Goal: Find specific page/section: Find specific page/section

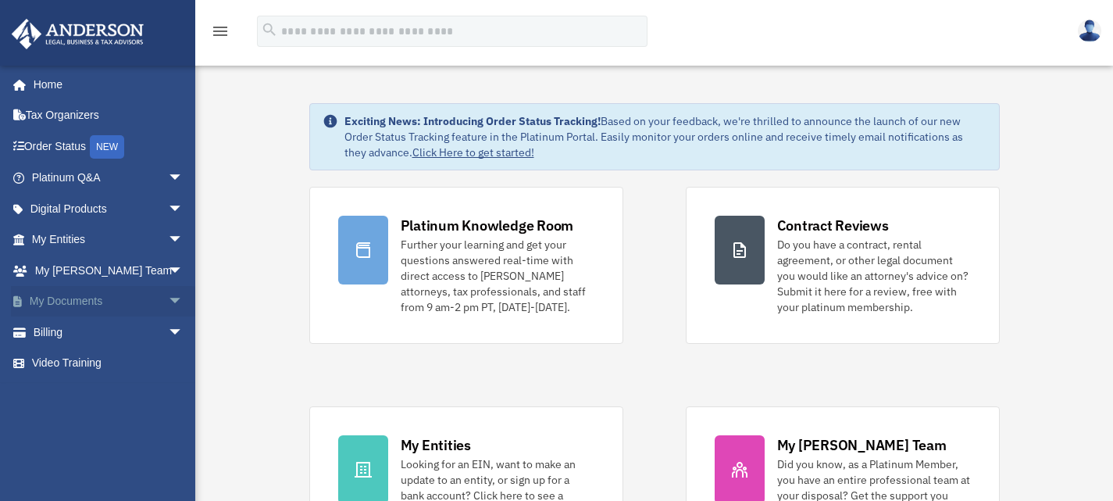
click at [168, 294] on span "arrow_drop_down" at bounding box center [183, 302] width 31 height 32
click at [76, 327] on link "Box" at bounding box center [114, 331] width 185 height 31
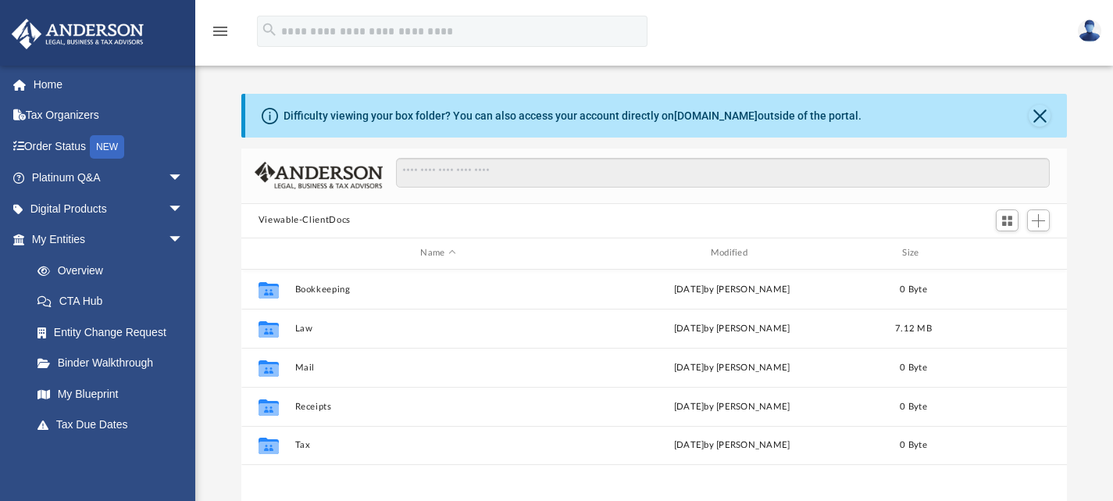
scroll to position [343, 814]
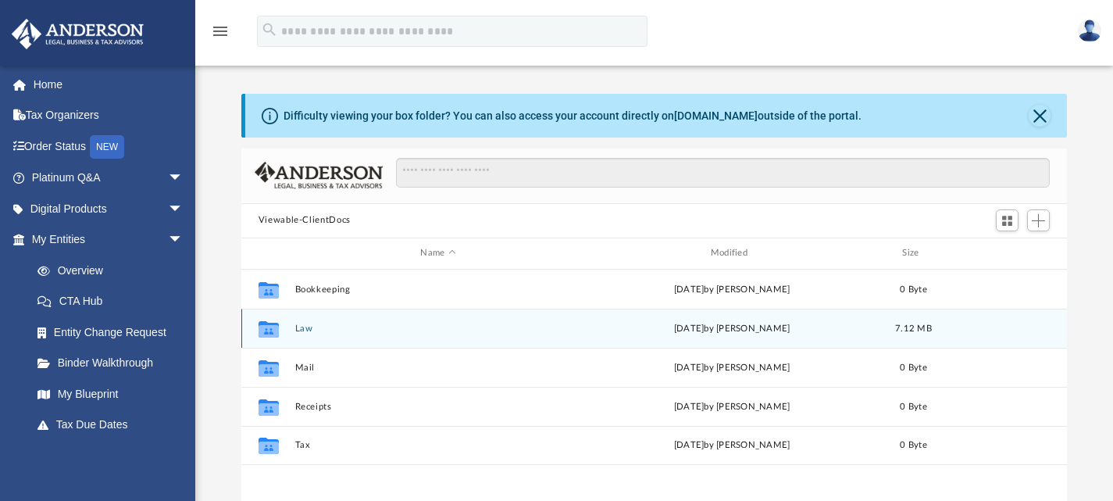
click at [272, 331] on icon "grid" at bounding box center [269, 328] width 20 height 16
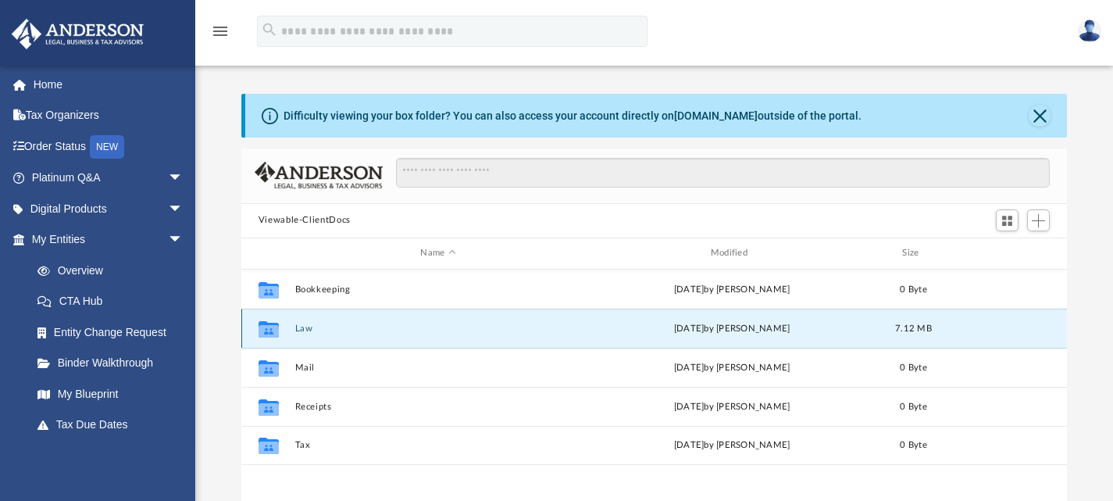
click at [272, 331] on icon "grid" at bounding box center [269, 328] width 20 height 16
click at [306, 324] on button "Law" at bounding box center [438, 328] width 287 height 10
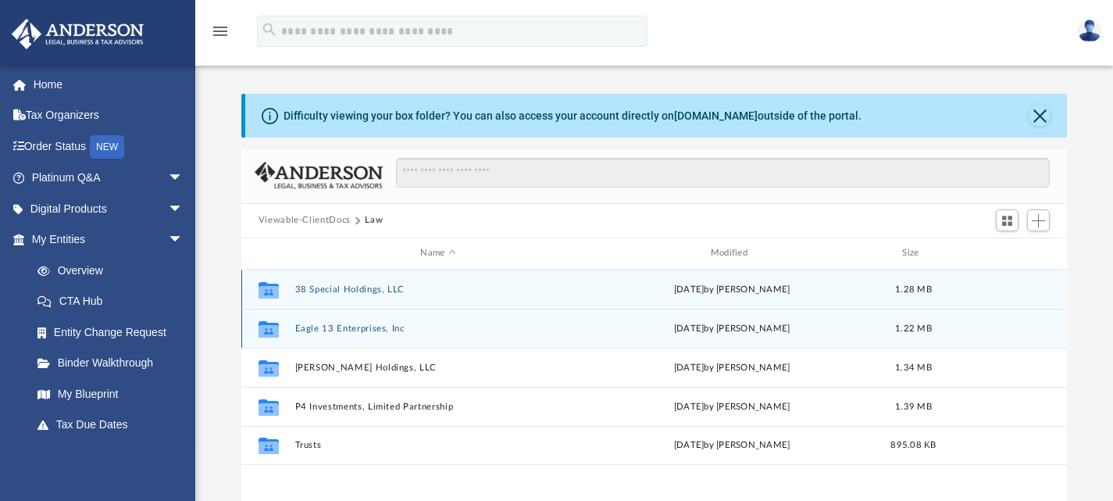
scroll to position [78, 0]
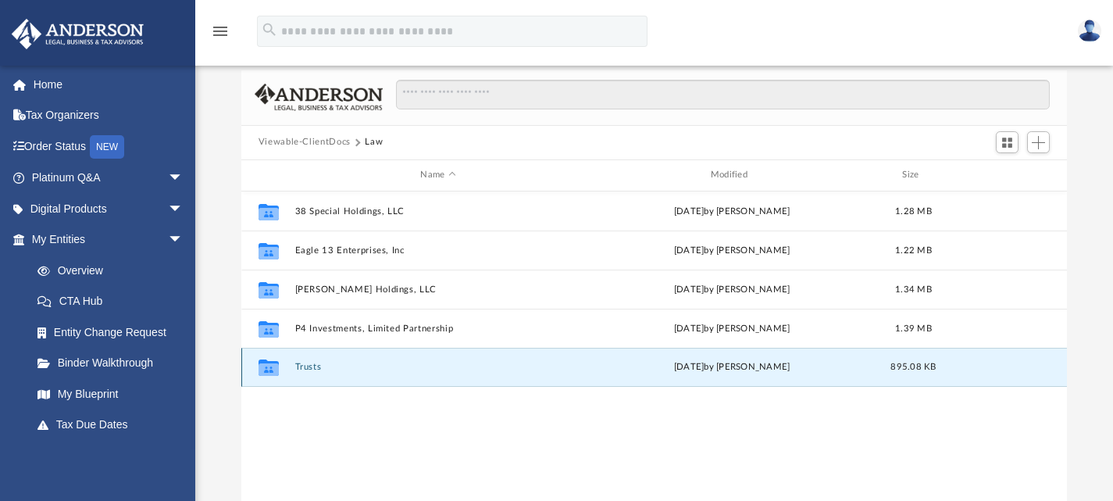
click at [309, 366] on button "Trusts" at bounding box center [438, 367] width 287 height 10
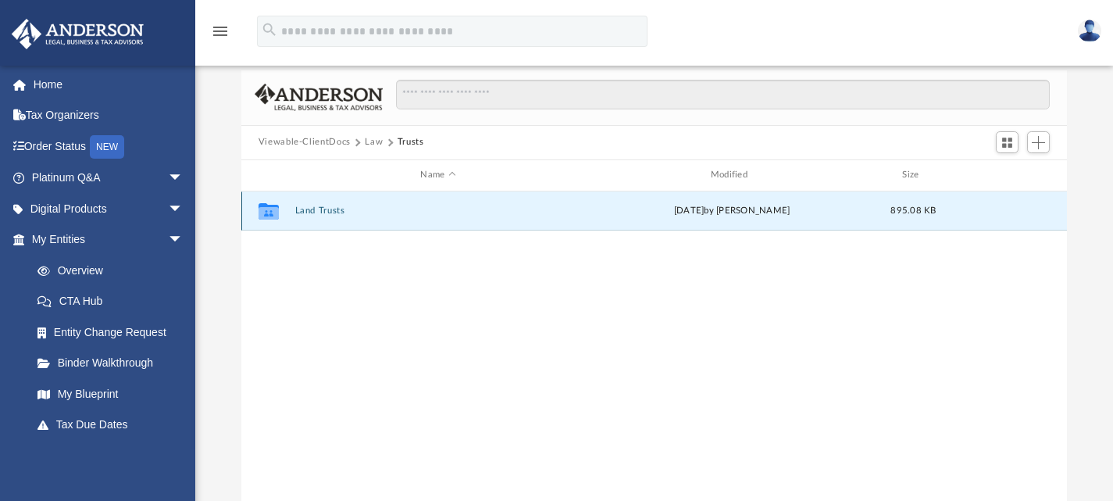
click at [317, 209] on button "Land Trusts" at bounding box center [438, 211] width 287 height 10
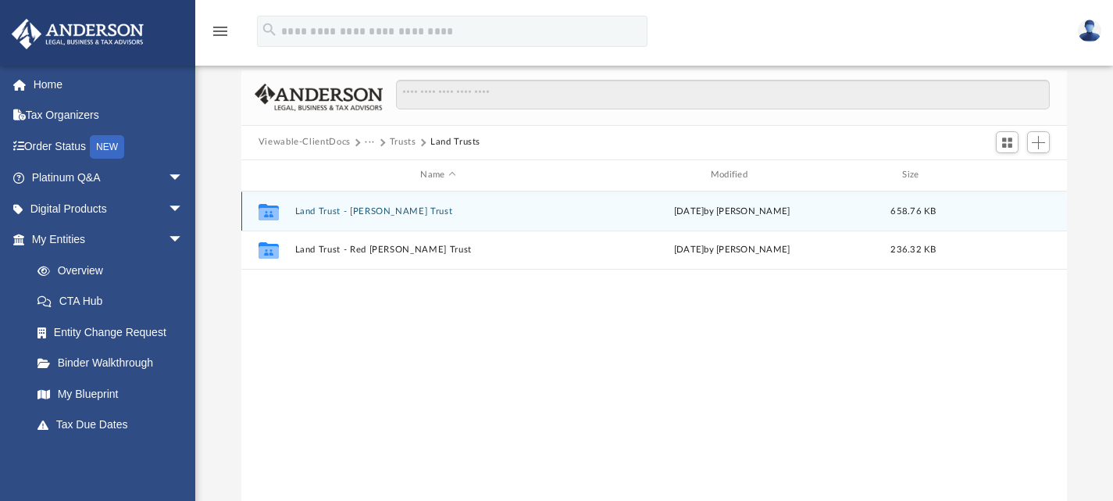
click at [364, 203] on div "Collaborated Folder Land Trust - Blue Bailey Trust yesterday by Lauren Mirabal …" at bounding box center [654, 210] width 827 height 39
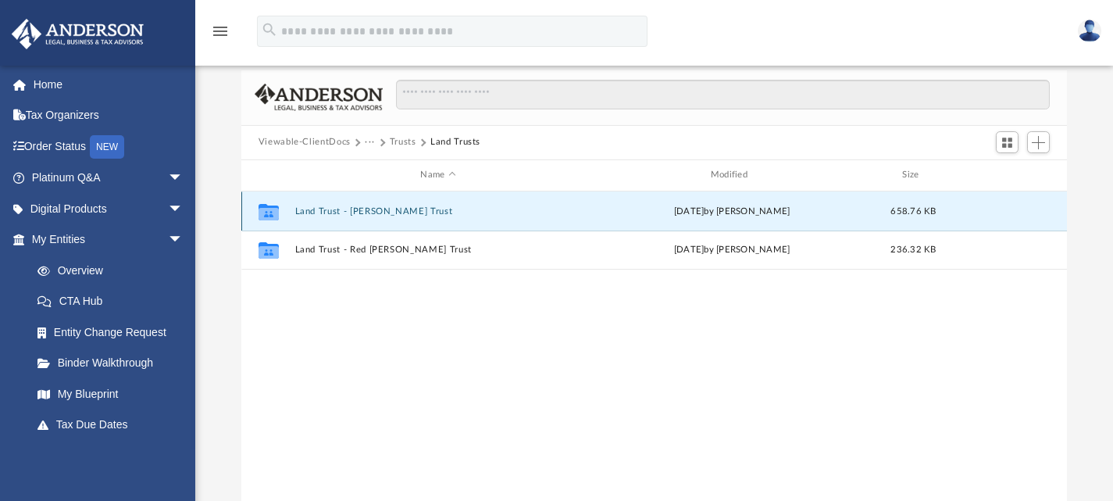
click at [364, 209] on button "Land Trust - Blue Bailey Trust" at bounding box center [438, 211] width 287 height 10
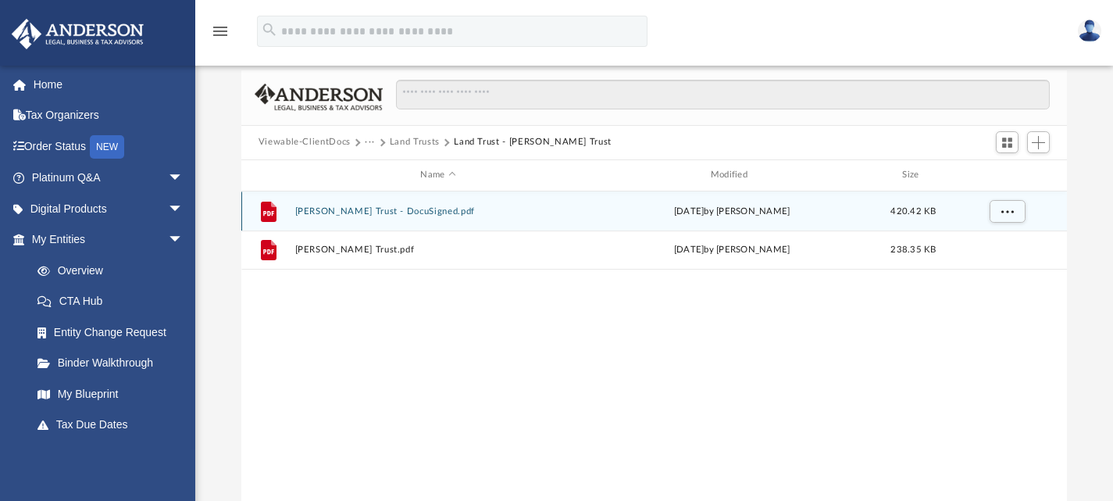
click at [333, 204] on div "File Blue Bailey Trust - DocuSigned.pdf yesterday by Lauren Mirabal 420.42 KB" at bounding box center [654, 210] width 827 height 39
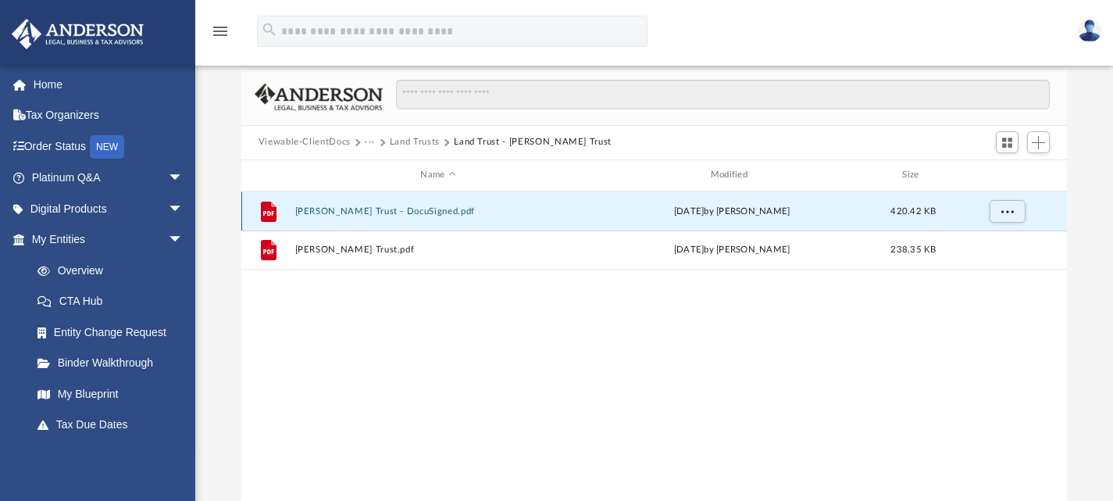
click at [338, 206] on button "Blue Bailey Trust - DocuSigned.pdf" at bounding box center [438, 211] width 287 height 10
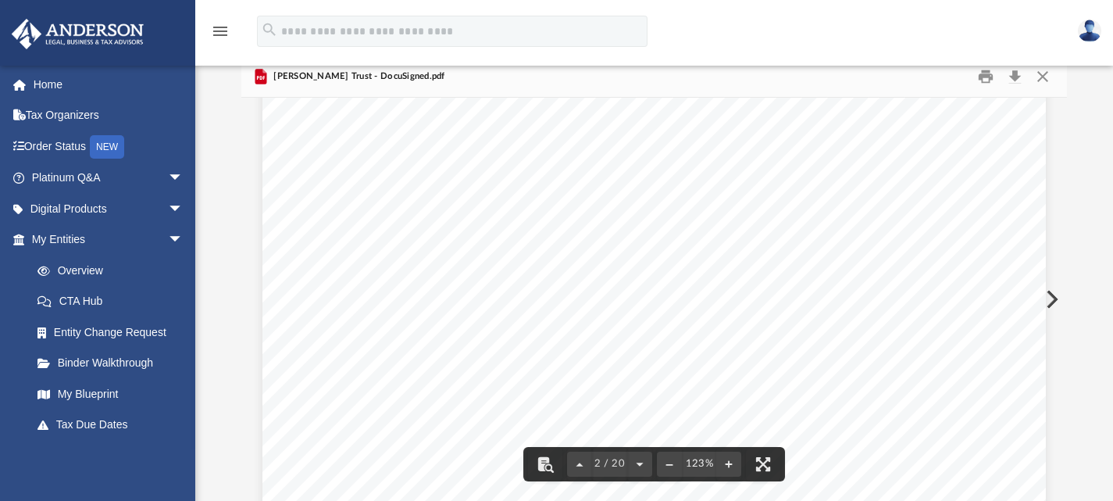
scroll to position [1645, 0]
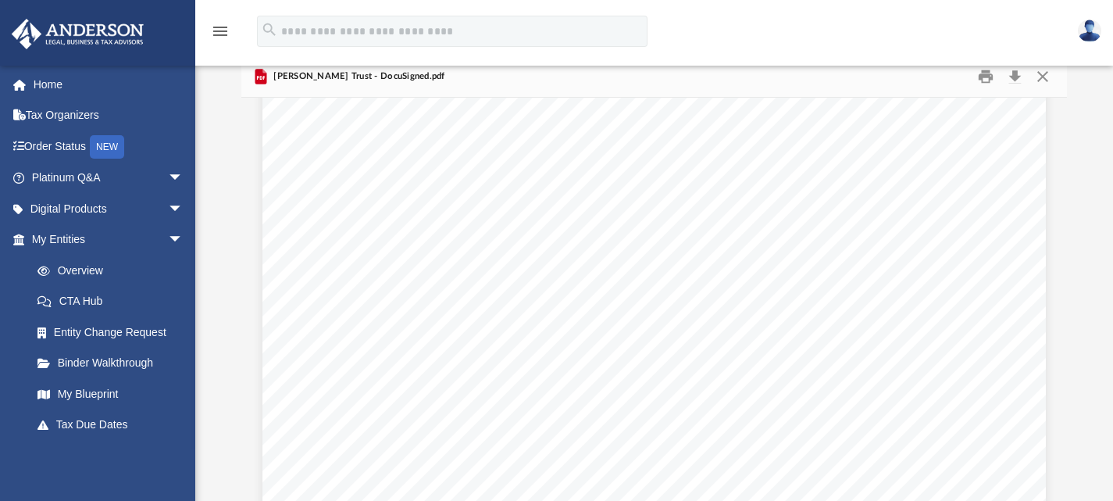
drag, startPoint x: 650, startPoint y: 366, endPoint x: 618, endPoint y: 365, distance: 32.0
click at [618, 365] on span "MyTeam@andersonadvisors.com" at bounding box center [678, 366] width 237 height 16
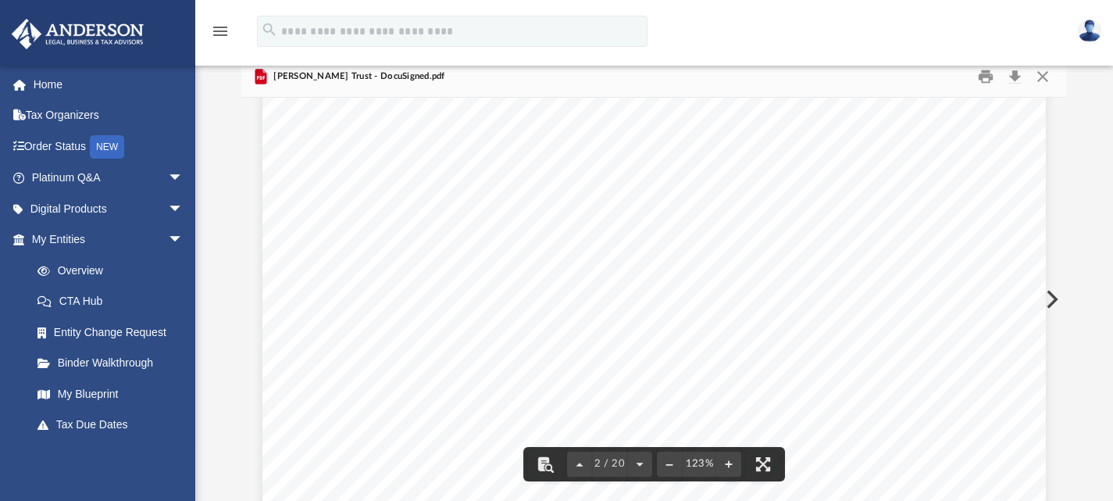
drag, startPoint x: 618, startPoint y: 365, endPoint x: 667, endPoint y: 359, distance: 48.8
click at [667, 359] on div "Dear Gregory and Belinda, Thank you for choosing Anderson Advisors to draft you…" at bounding box center [655, 9] width 784 height 1014
drag, startPoint x: 554, startPoint y: 366, endPoint x: 760, endPoint y: 367, distance: 205.5
click at [760, 367] on span "MyTeam@andersonadvisors.com" at bounding box center [678, 366] width 237 height 16
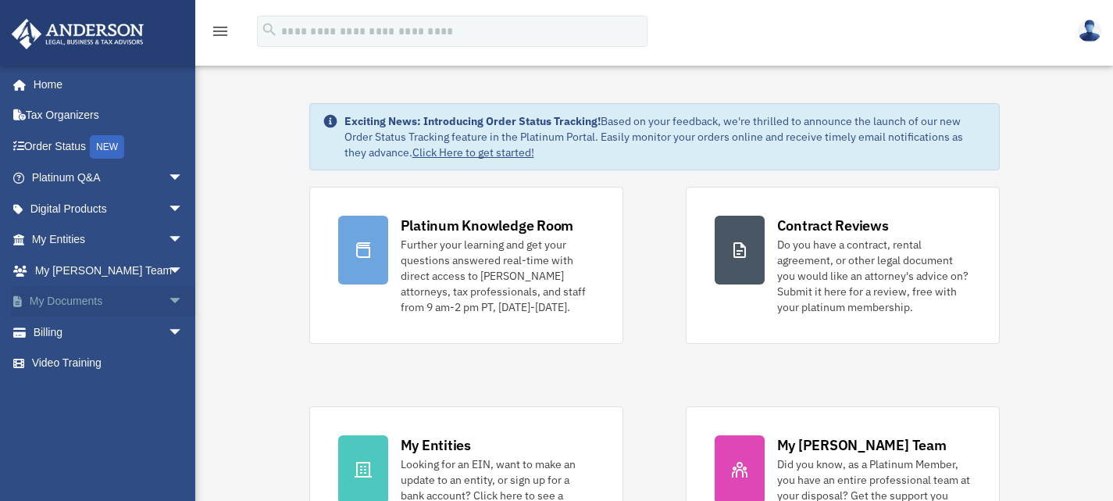
click at [168, 295] on span "arrow_drop_down" at bounding box center [183, 302] width 31 height 32
click at [121, 331] on link "Box" at bounding box center [114, 331] width 185 height 31
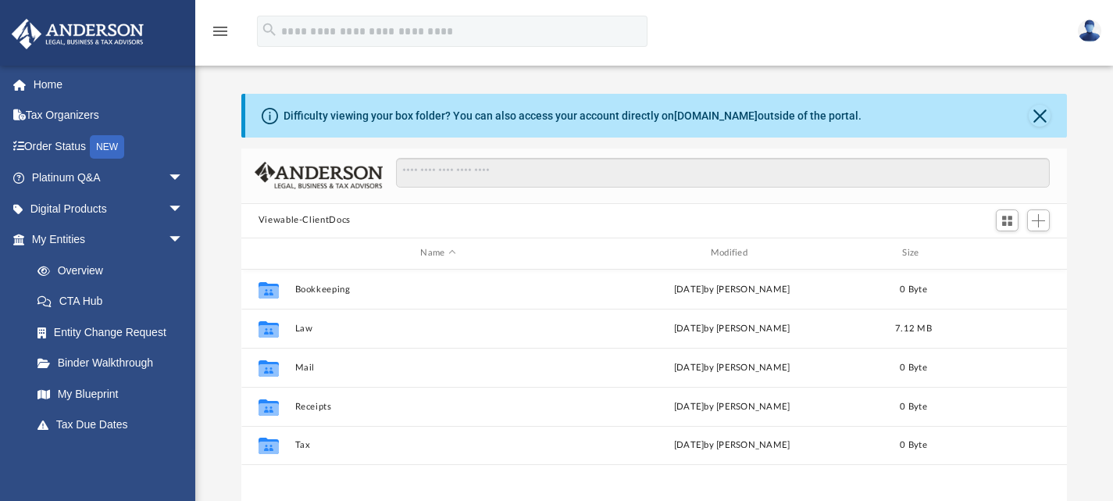
scroll to position [343, 814]
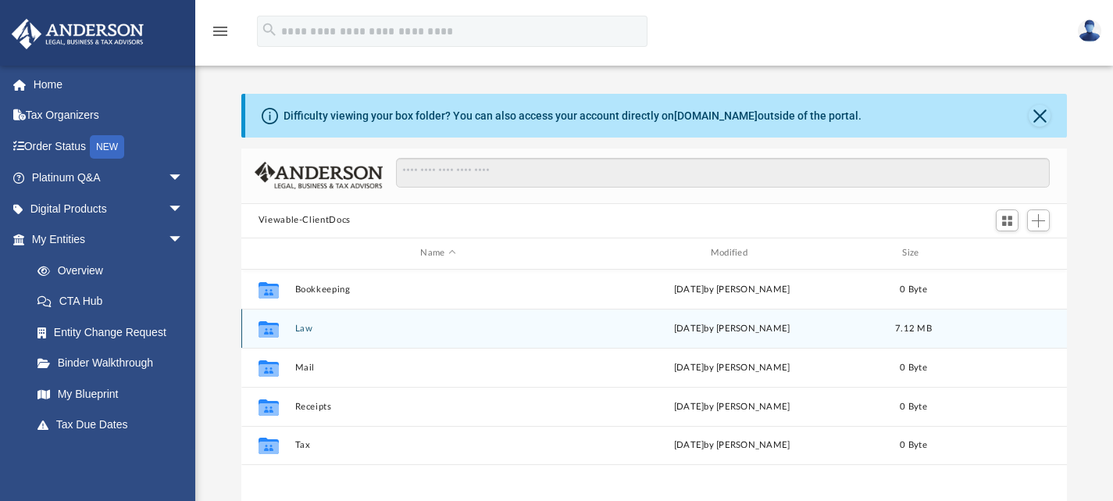
click at [303, 324] on button "Law" at bounding box center [438, 328] width 287 height 10
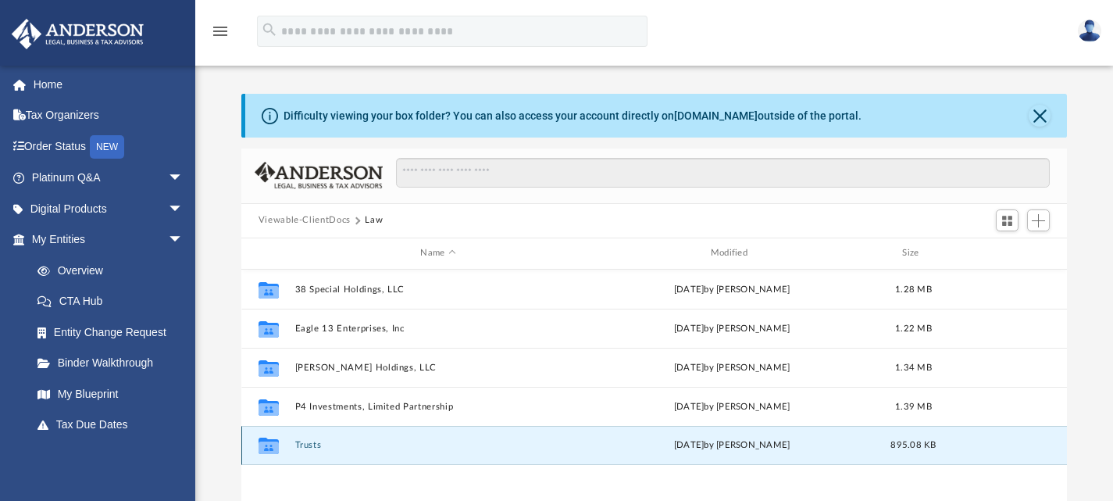
click at [307, 443] on button "Trusts" at bounding box center [438, 445] width 287 height 10
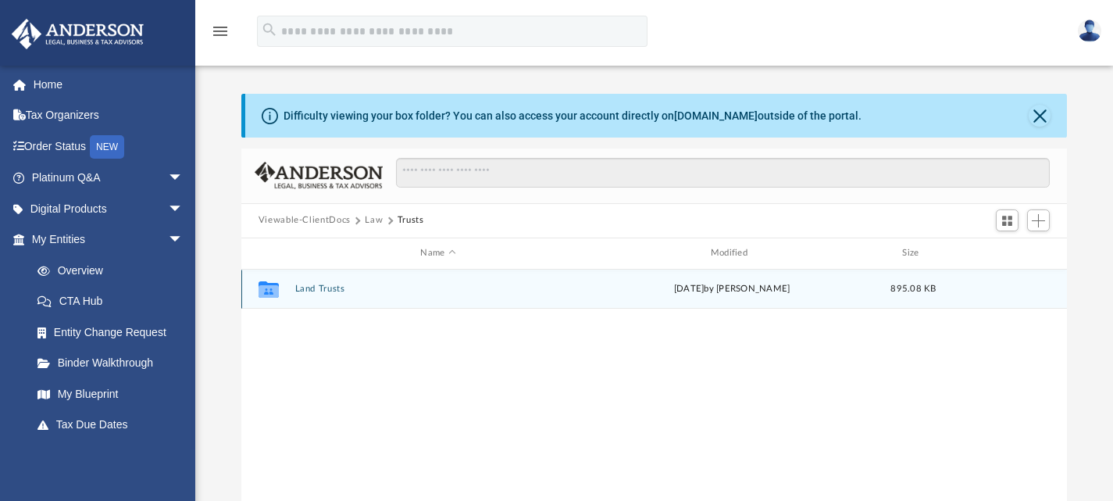
click at [322, 290] on button "Land Trusts" at bounding box center [438, 289] width 287 height 10
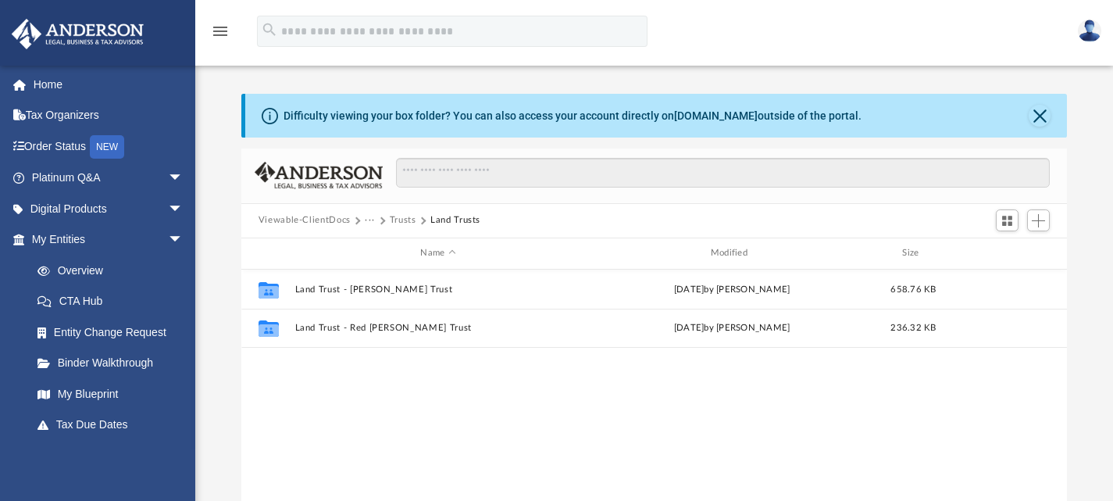
click at [328, 220] on button "Viewable-ClientDocs" at bounding box center [305, 220] width 92 height 14
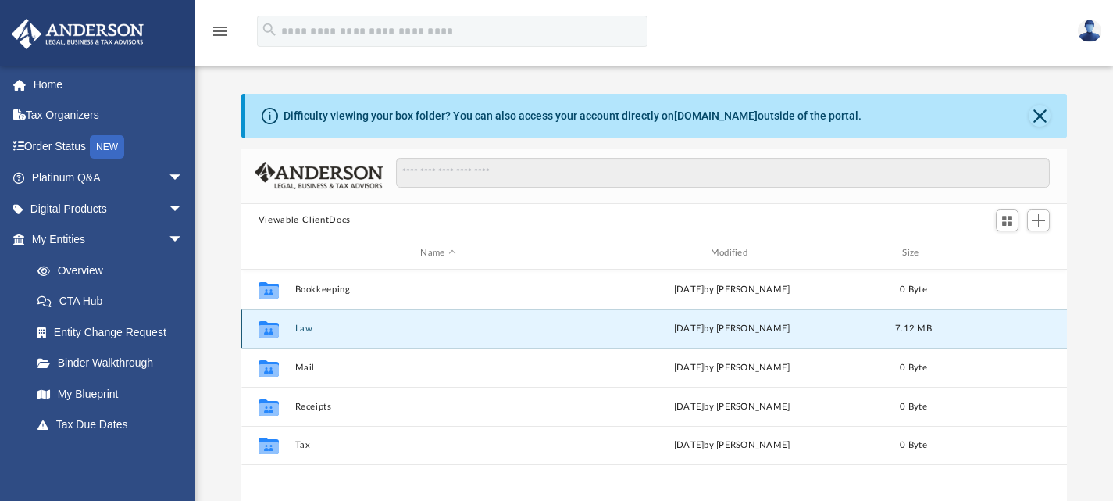
click at [302, 326] on button "Law" at bounding box center [438, 328] width 287 height 10
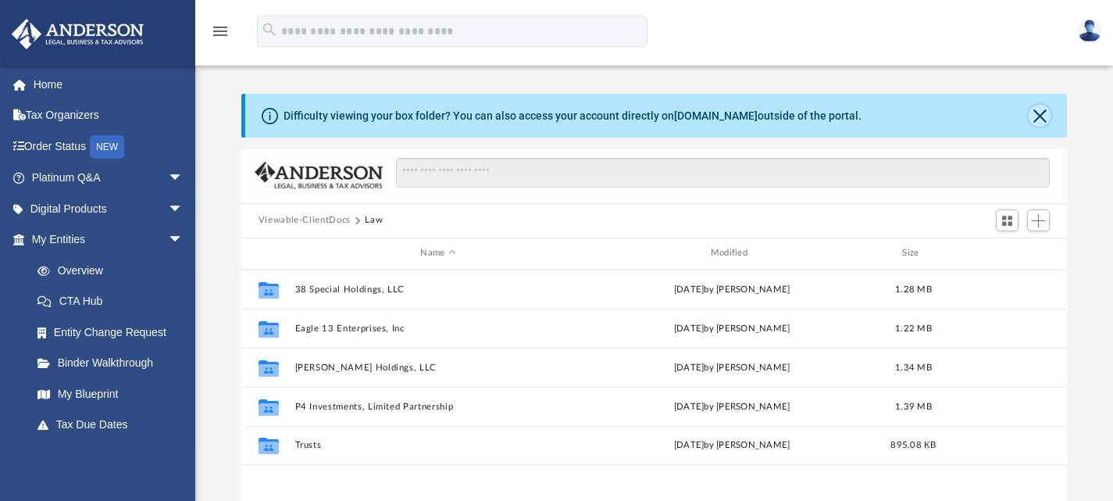
click at [1042, 115] on button "Close" at bounding box center [1040, 116] width 22 height 22
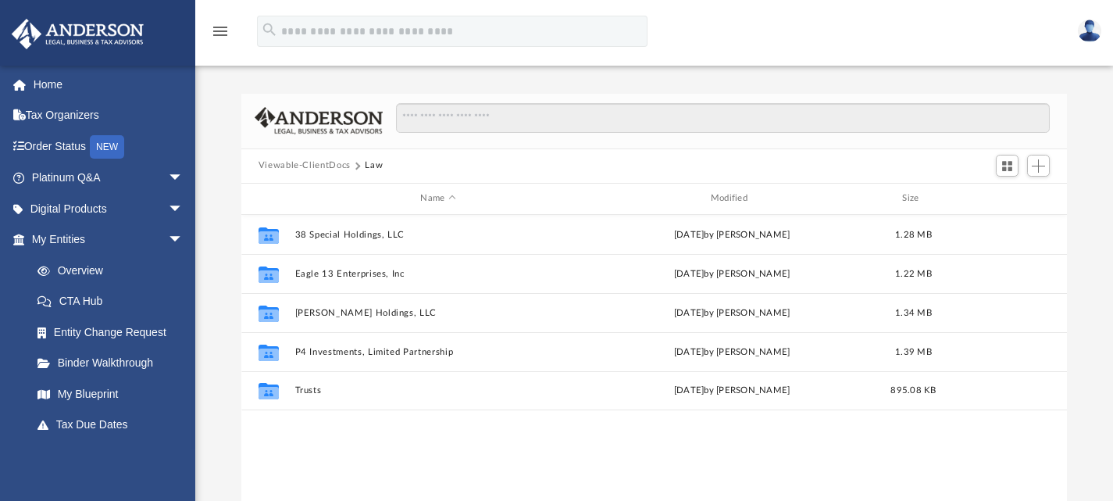
click at [1091, 30] on img at bounding box center [1089, 31] width 23 height 23
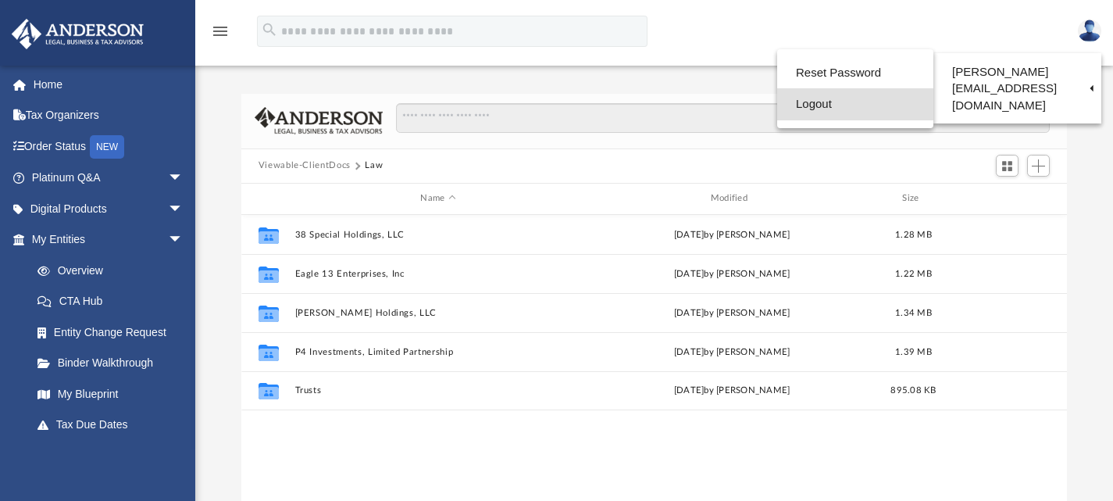
click at [785, 105] on link "Logout" at bounding box center [855, 104] width 156 height 32
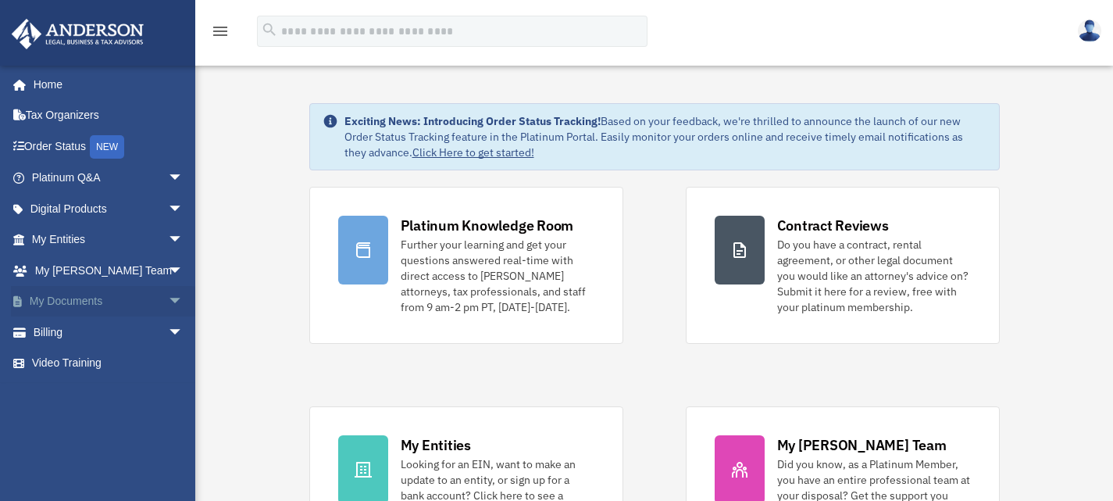
click at [168, 302] on span "arrow_drop_down" at bounding box center [183, 302] width 31 height 32
click at [63, 326] on link "Box" at bounding box center [114, 331] width 185 height 31
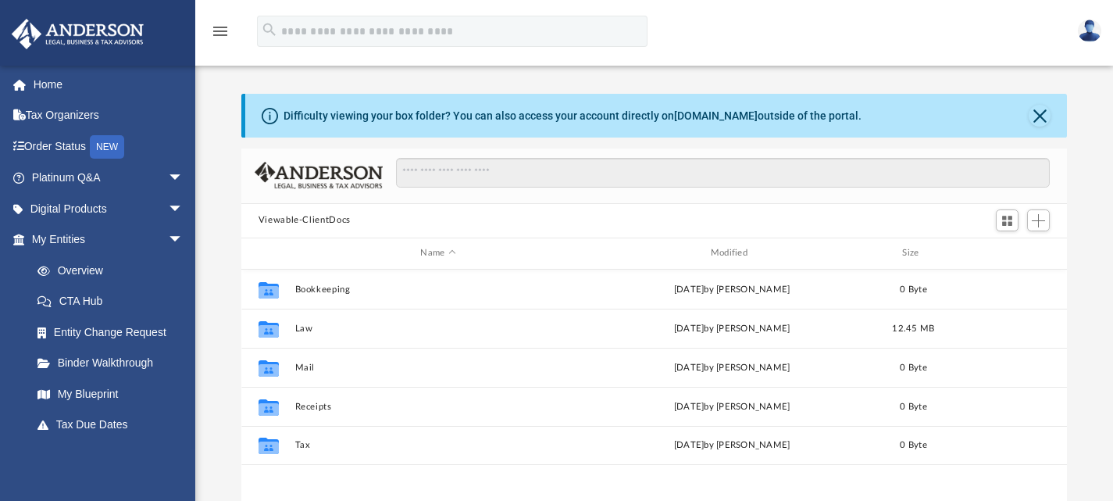
scroll to position [343, 814]
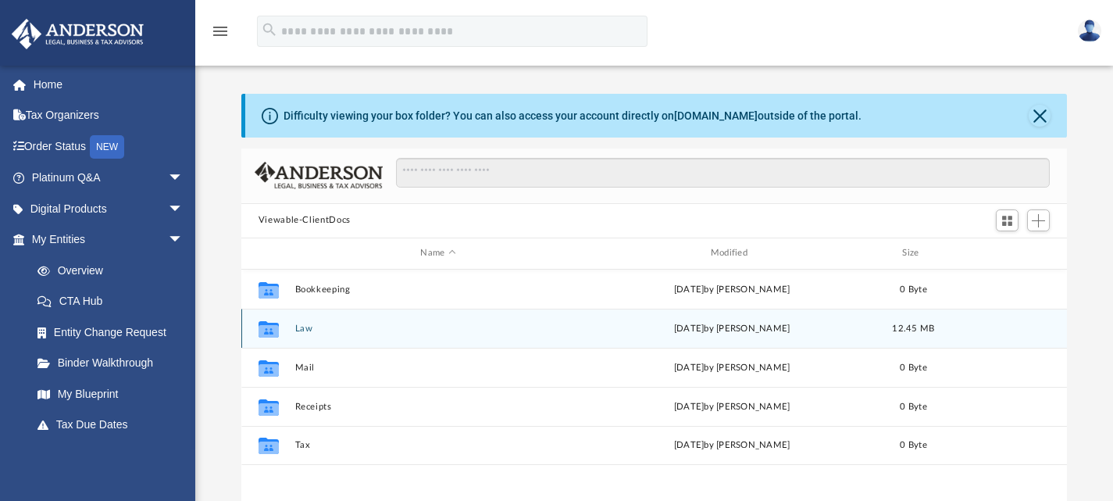
click at [306, 328] on button "Law" at bounding box center [438, 328] width 287 height 10
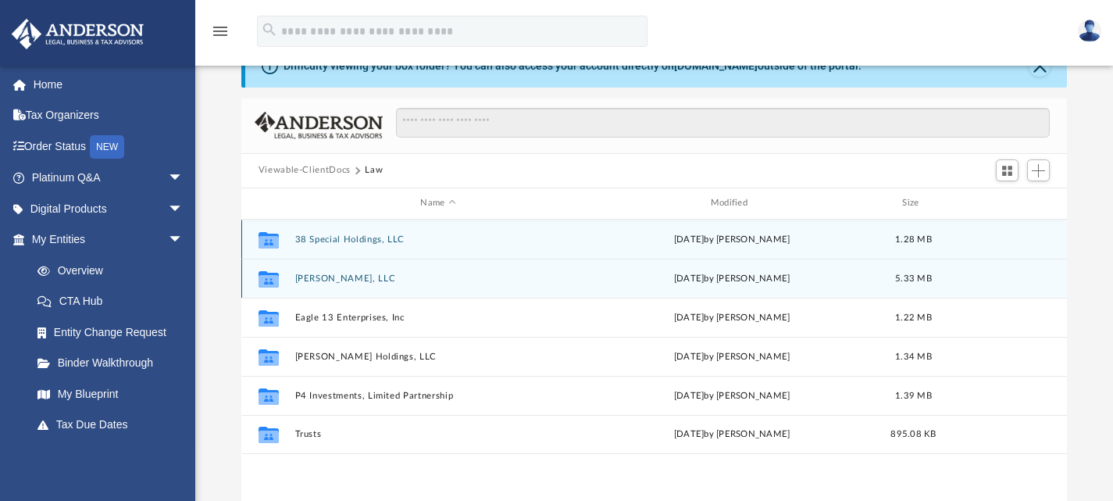
scroll to position [78, 0]
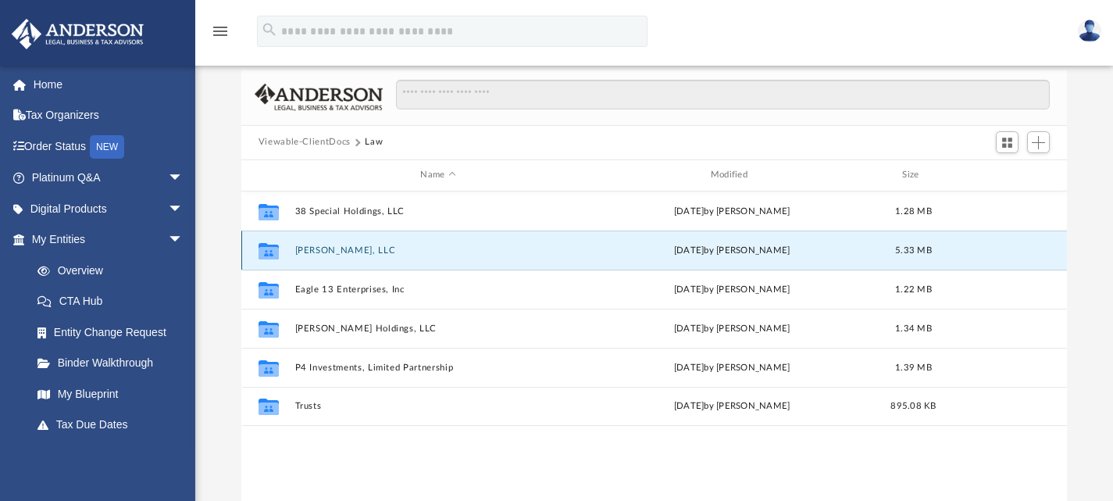
click at [321, 248] on button "[PERSON_NAME], LLC" at bounding box center [438, 250] width 287 height 10
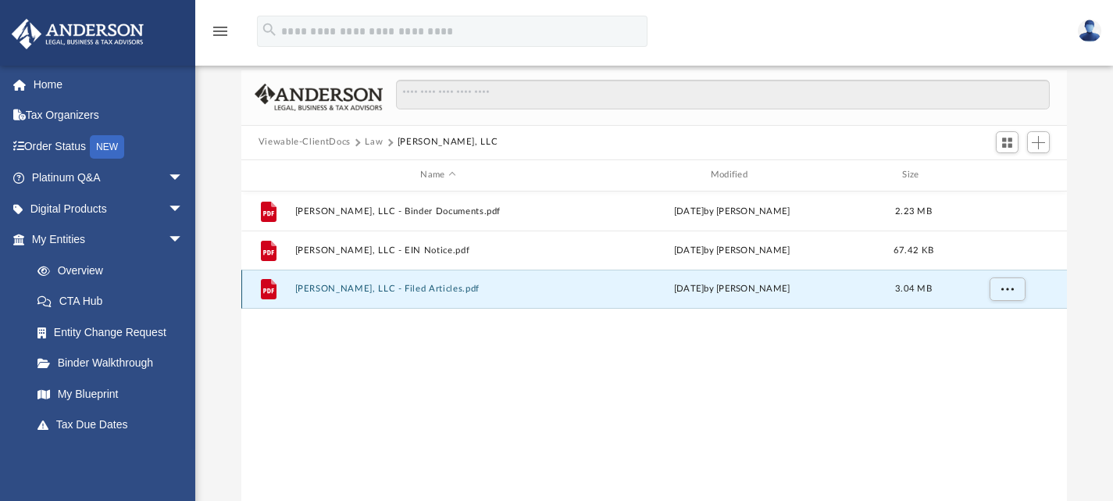
click at [322, 284] on button "[PERSON_NAME], LLC - Filed Articles.pdf" at bounding box center [438, 289] width 287 height 10
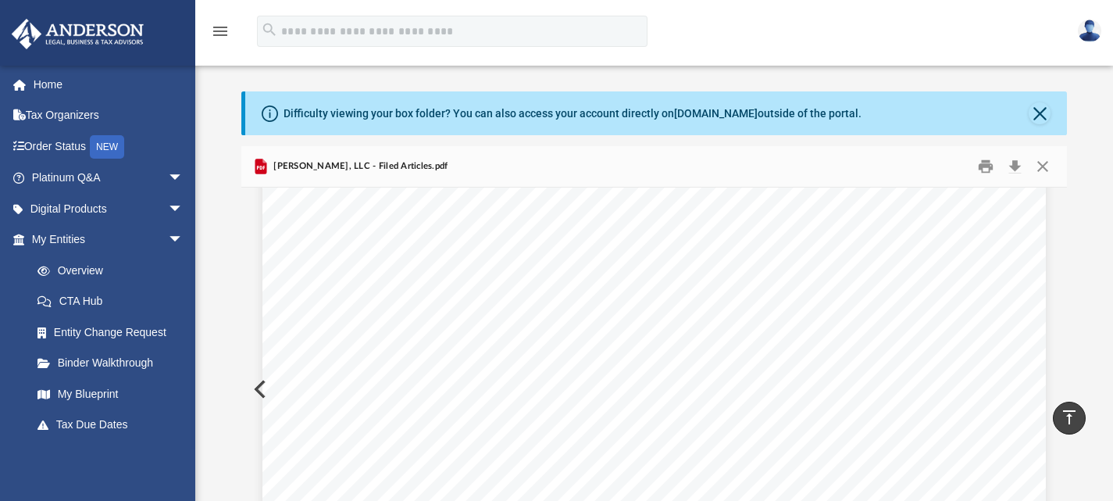
scroll to position [0, 0]
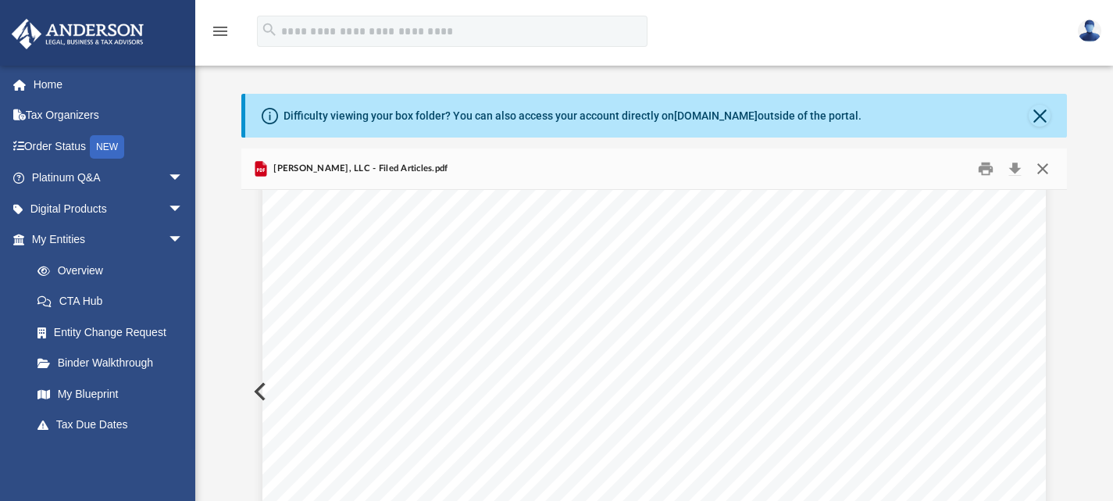
click at [1044, 164] on button "Close" at bounding box center [1043, 168] width 28 height 24
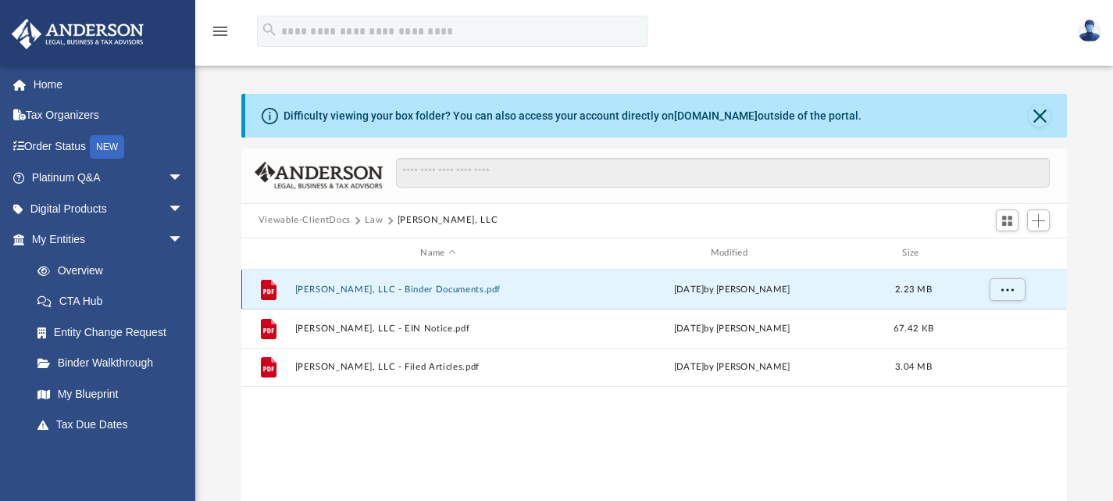
click at [380, 288] on button "Bailey Blue, LLC - Binder Documents.pdf" at bounding box center [438, 289] width 287 height 10
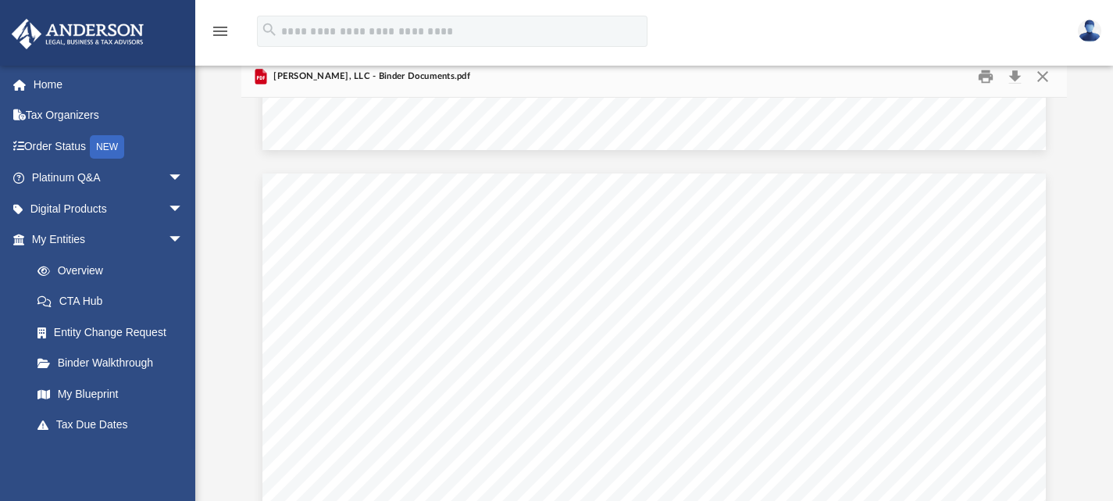
scroll to position [10315, 0]
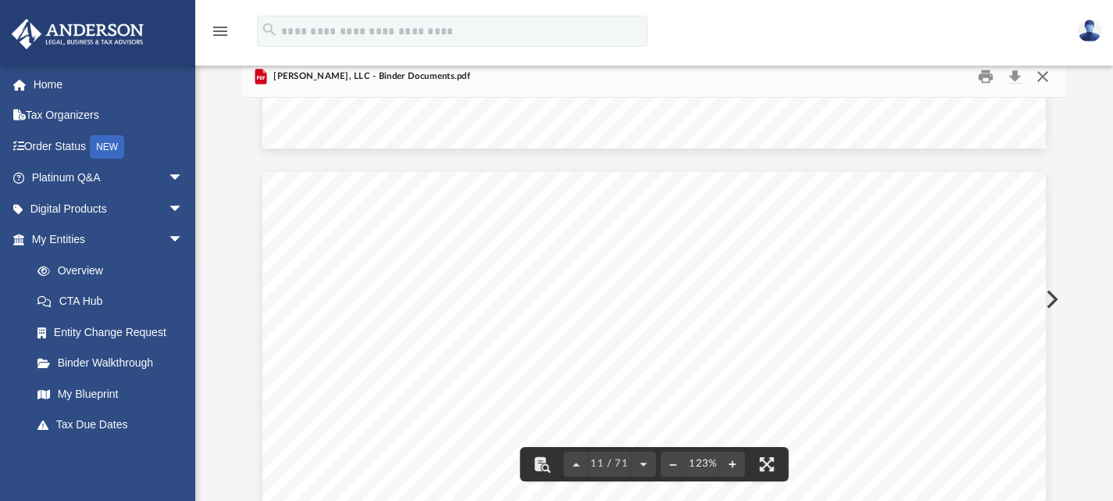
click at [1040, 77] on button "Close" at bounding box center [1043, 76] width 28 height 24
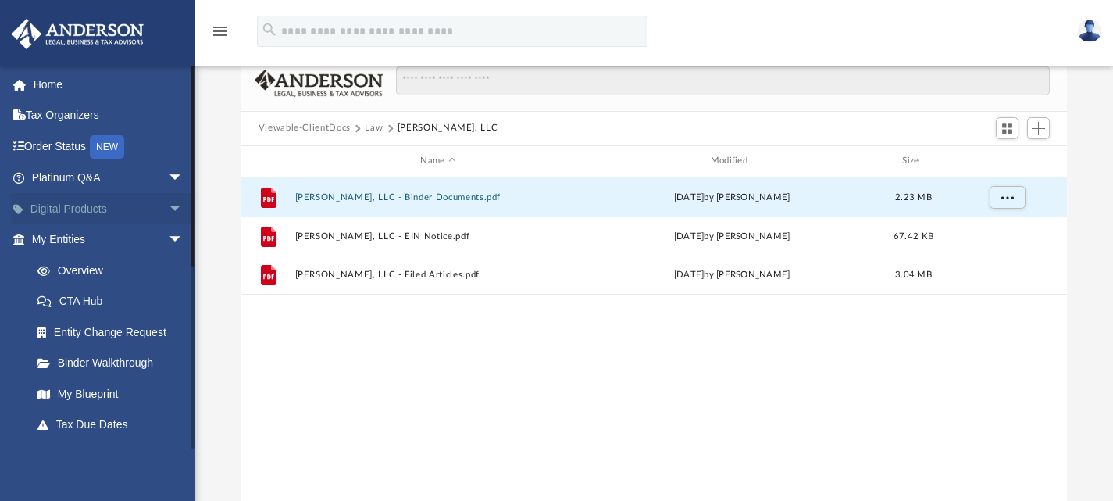
click at [168, 203] on span "arrow_drop_down" at bounding box center [183, 209] width 31 height 32
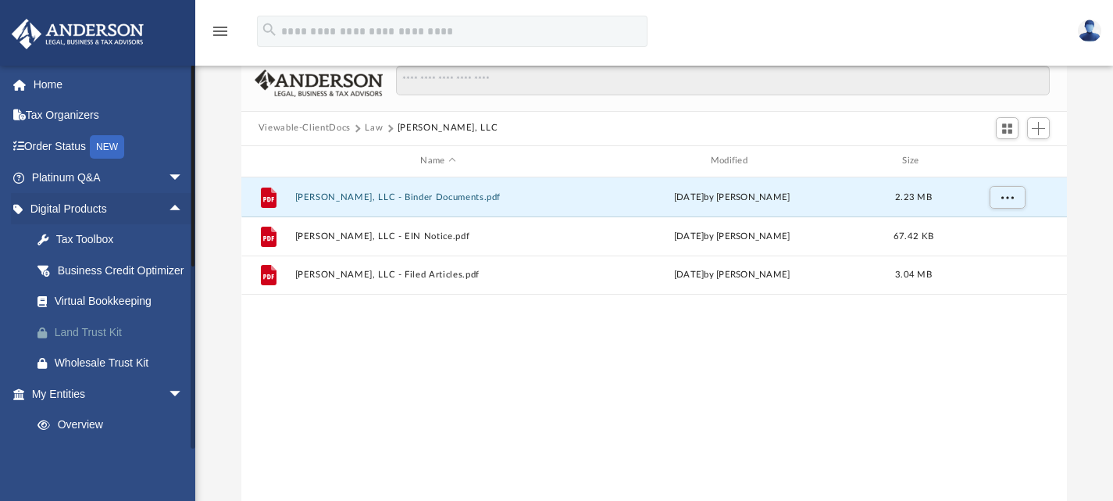
click at [109, 342] on div "Land Trust Kit" at bounding box center [121, 333] width 133 height 20
click at [168, 205] on span "arrow_drop_up" at bounding box center [183, 209] width 31 height 32
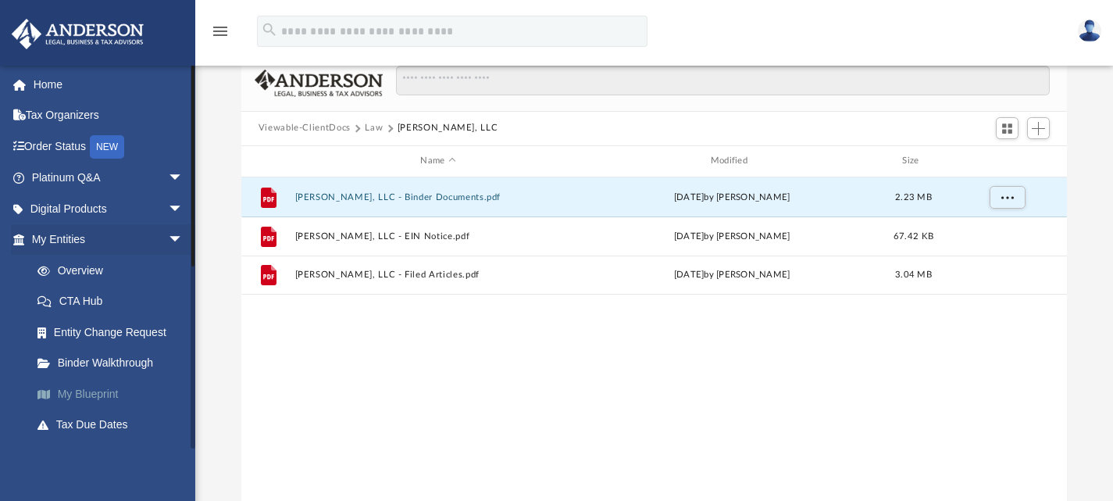
click at [103, 397] on link "My Blueprint" at bounding box center [114, 393] width 185 height 31
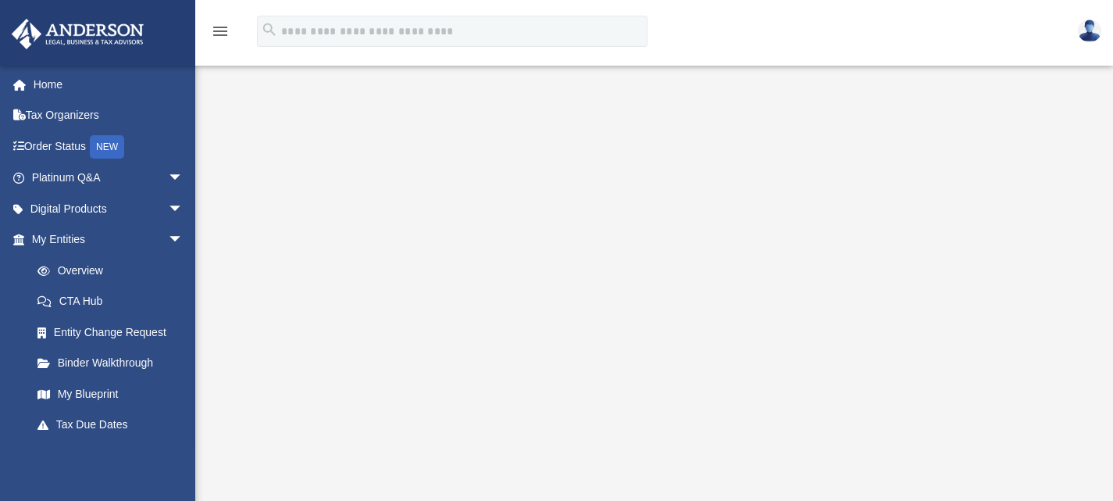
scroll to position [156, 0]
click at [105, 423] on link "Tax Due Dates" at bounding box center [114, 424] width 185 height 31
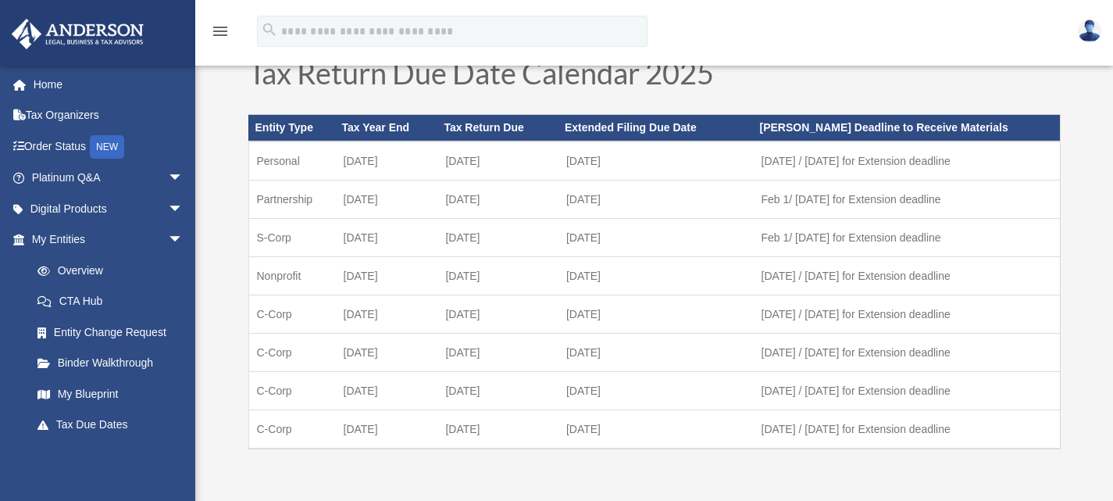
scroll to position [78, 0]
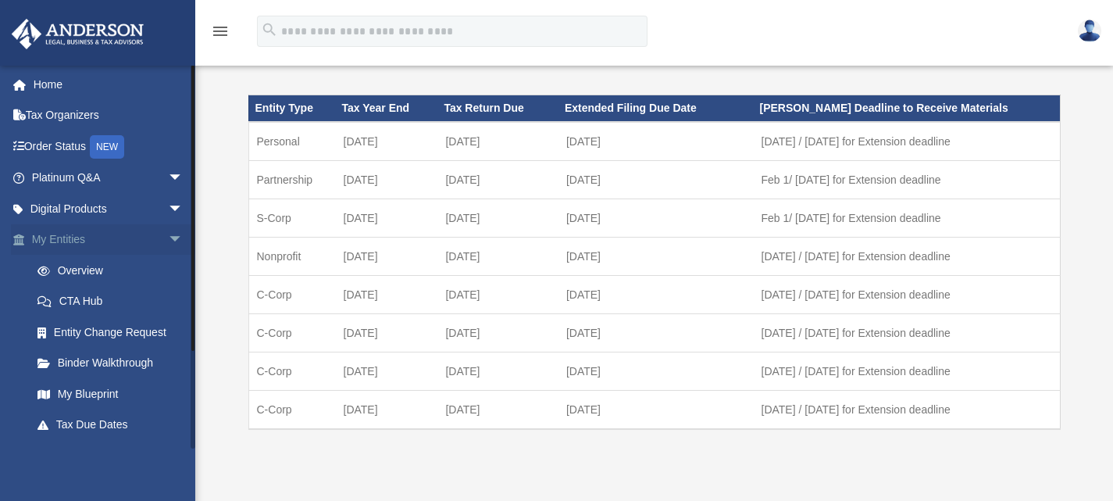
click at [168, 237] on span "arrow_drop_down" at bounding box center [183, 240] width 31 height 32
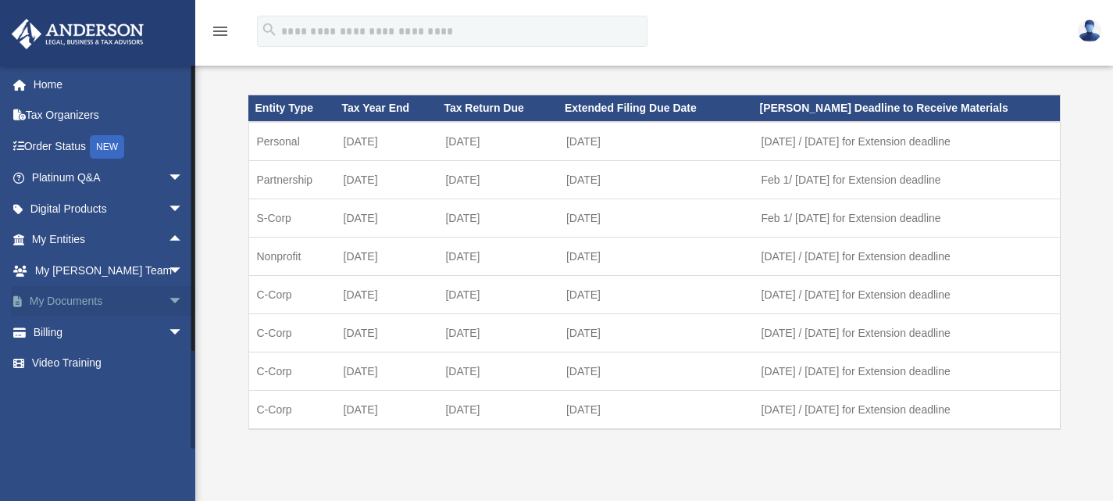
click at [168, 295] on span "arrow_drop_down" at bounding box center [183, 302] width 31 height 32
click at [63, 327] on link "Box" at bounding box center [114, 331] width 185 height 31
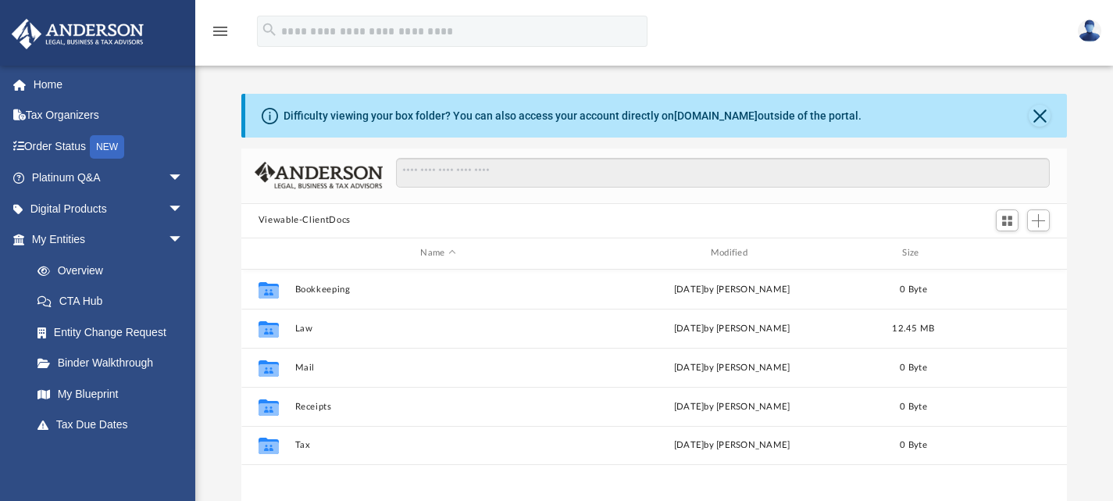
scroll to position [343, 814]
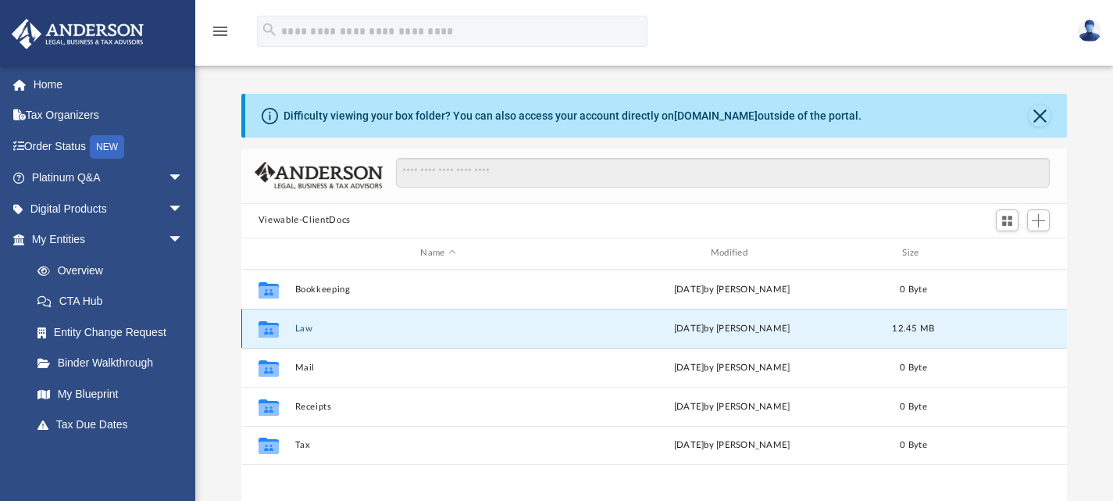
click at [305, 325] on button "Law" at bounding box center [438, 328] width 287 height 10
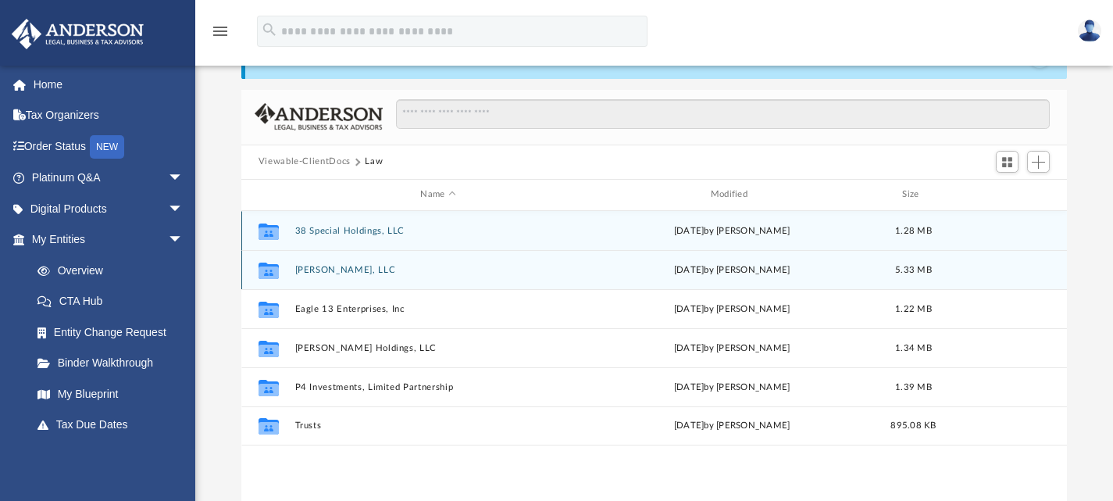
scroll to position [78, 0]
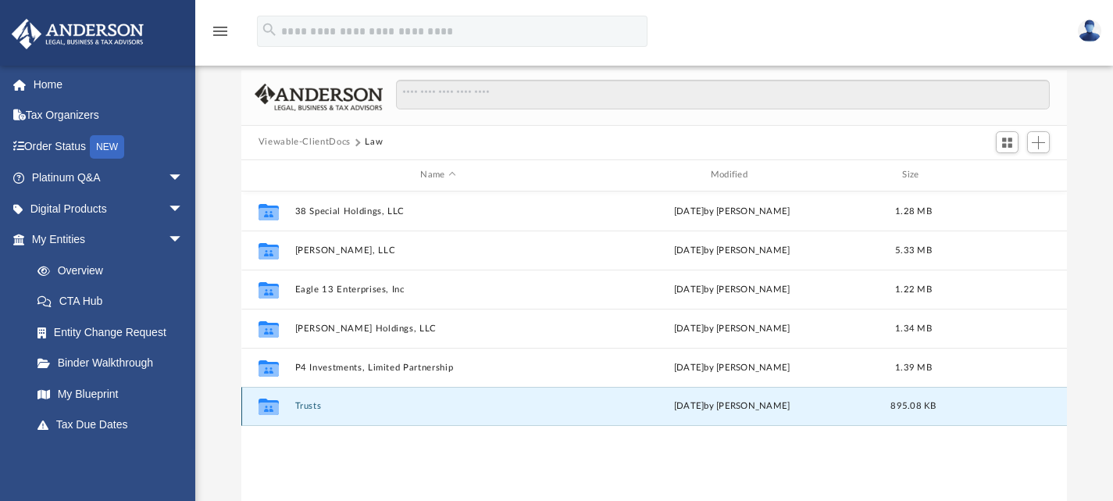
click at [307, 402] on button "Trusts" at bounding box center [438, 406] width 287 height 10
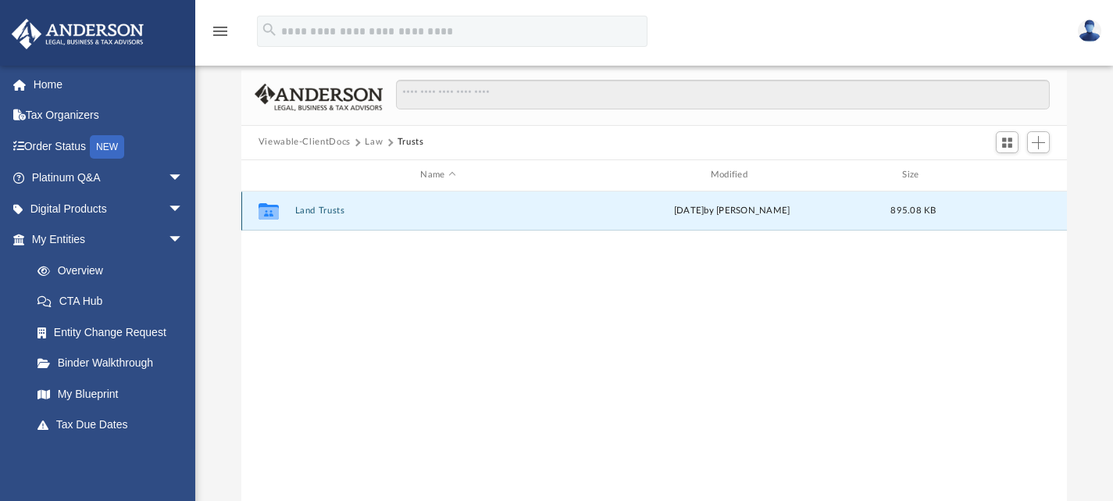
click at [328, 206] on button "Land Trusts" at bounding box center [438, 211] width 287 height 10
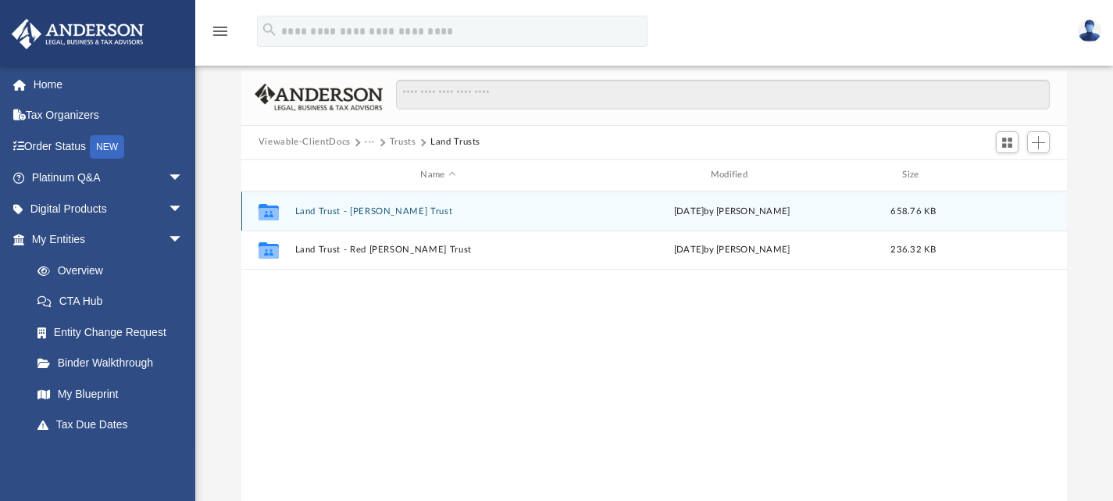
click at [391, 210] on button "Land Trust - [PERSON_NAME] Trust" at bounding box center [438, 211] width 287 height 10
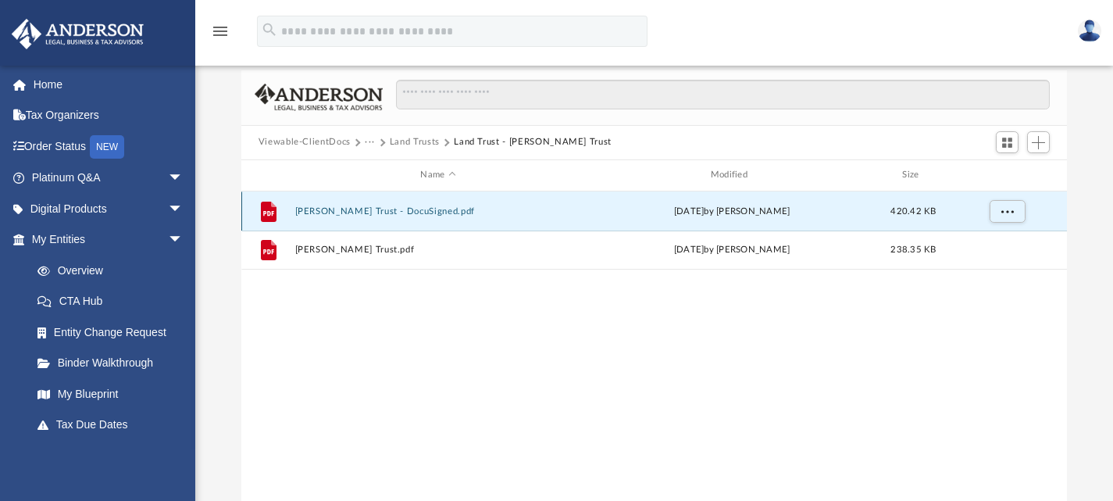
click at [391, 210] on button "[PERSON_NAME] Trust - DocuSigned.pdf" at bounding box center [438, 211] width 287 height 10
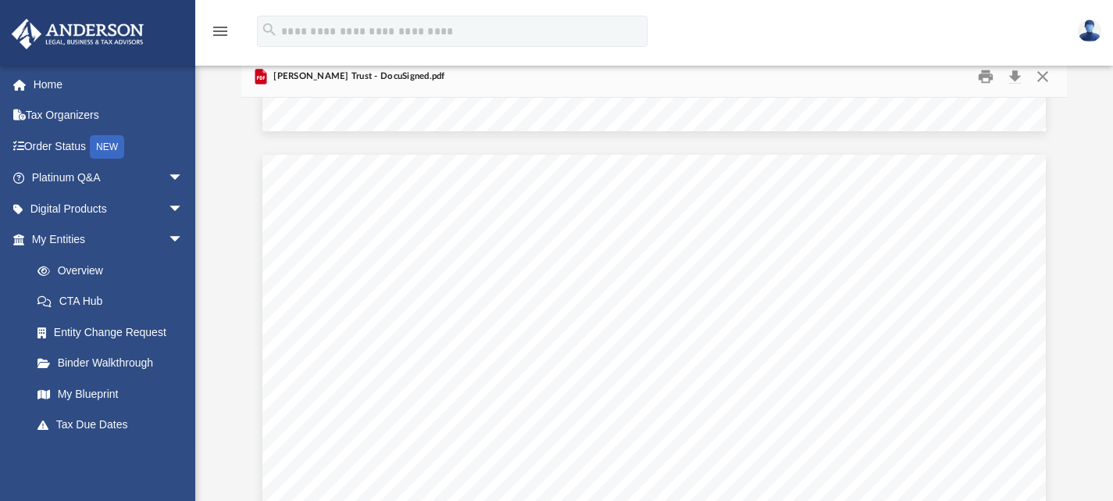
scroll to position [3126, 0]
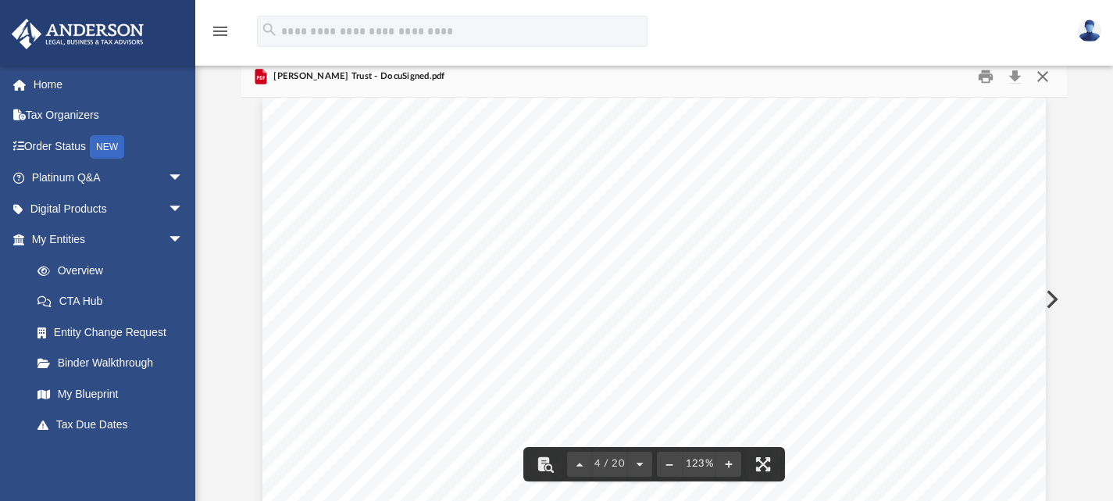
click at [1045, 75] on button "Close" at bounding box center [1043, 76] width 28 height 24
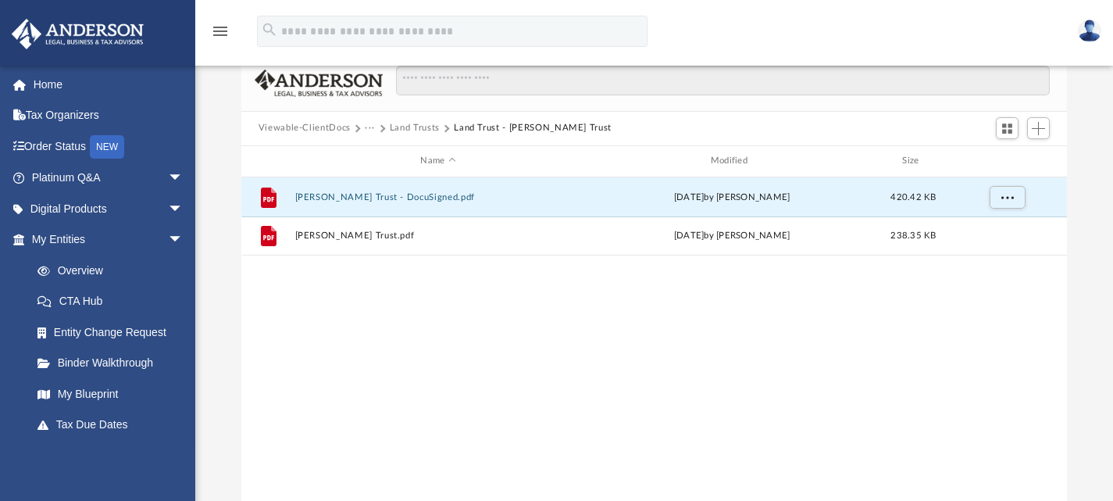
click at [1096, 34] on img at bounding box center [1089, 31] width 23 height 23
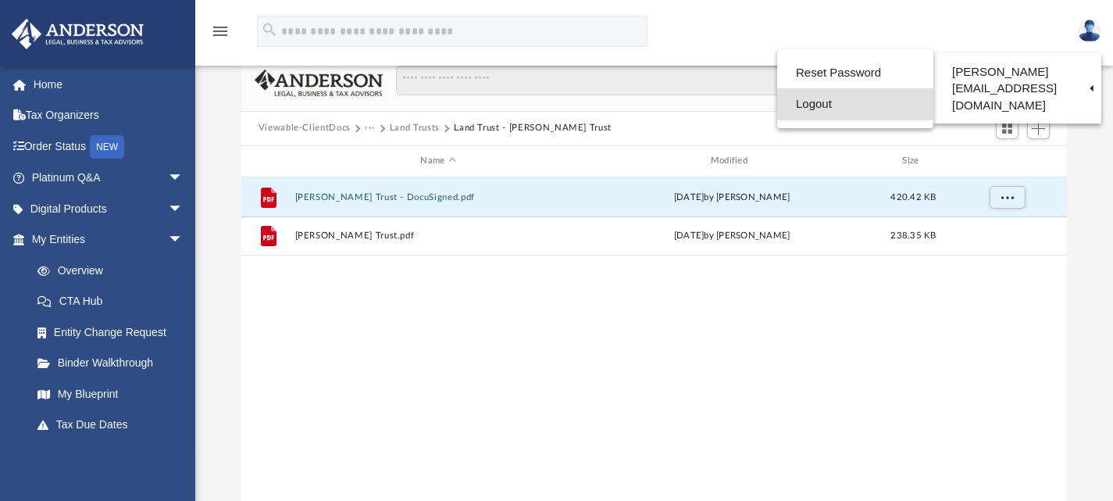
click at [790, 99] on link "Logout" at bounding box center [855, 104] width 156 height 32
